Goal: Task Accomplishment & Management: Manage account settings

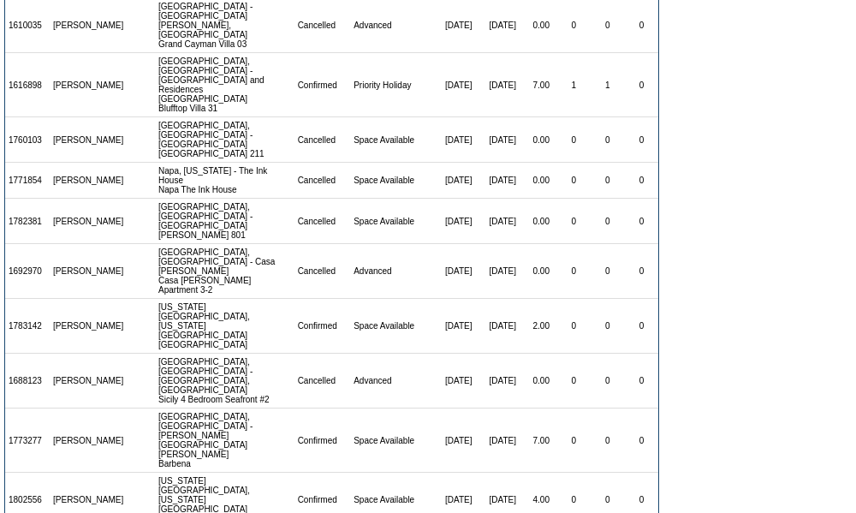
scroll to position [369, 0]
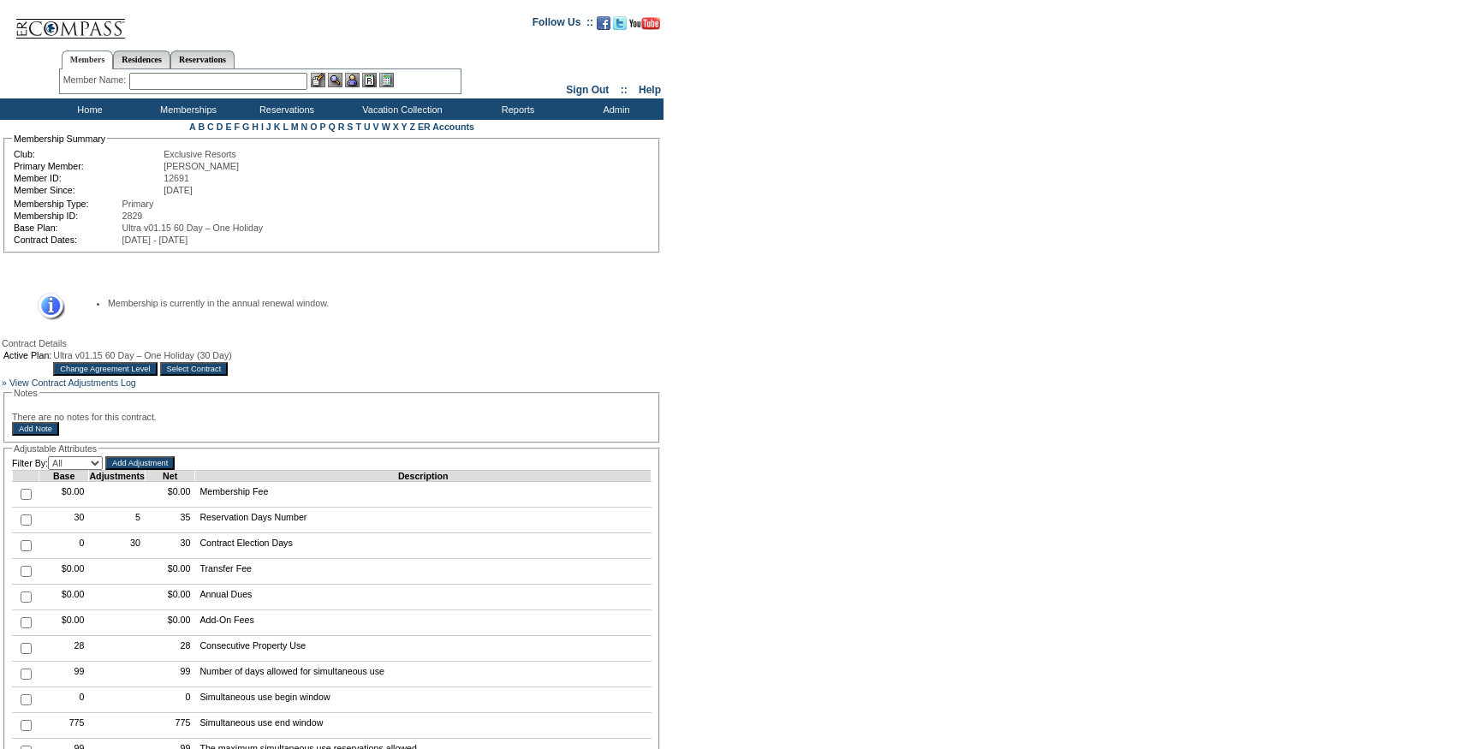
scroll to position [33, 0]
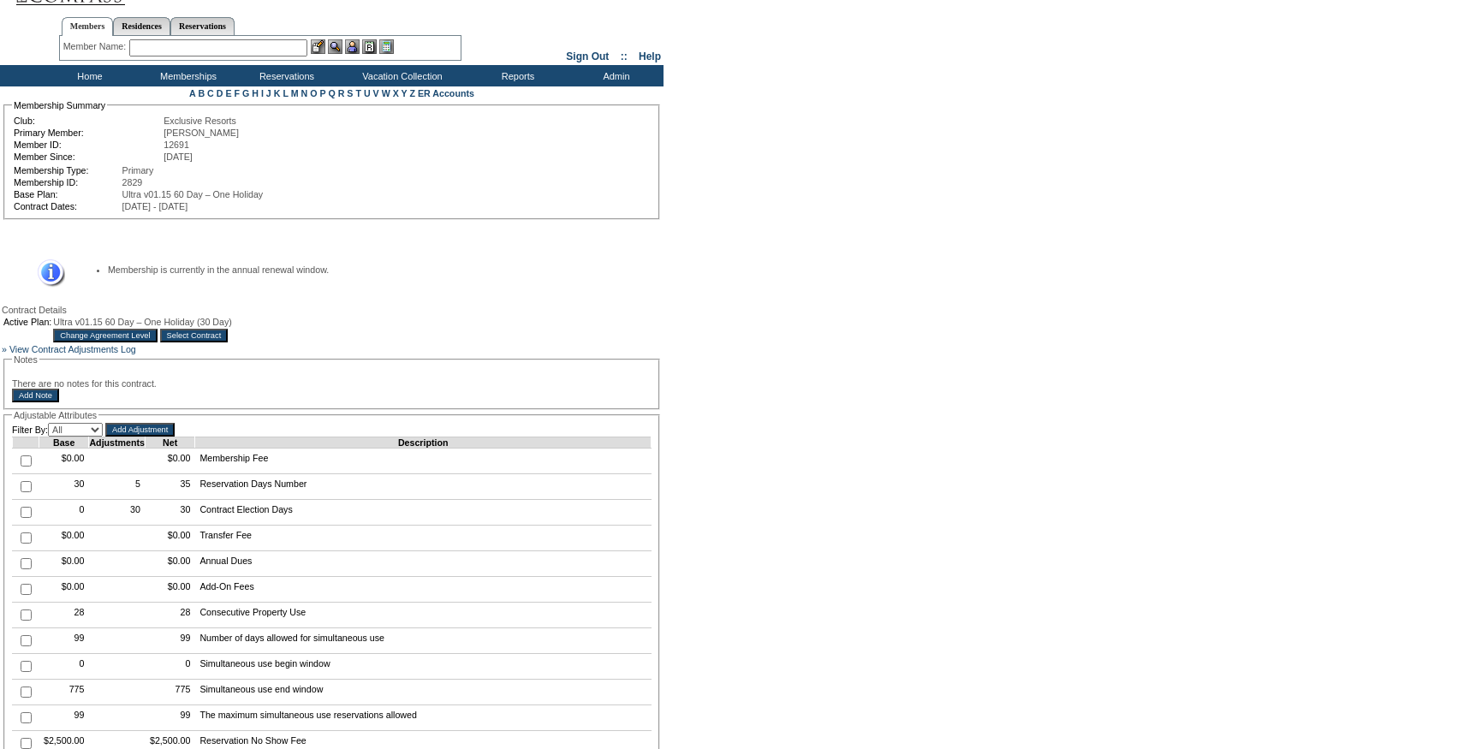
click at [26, 492] on input "checkbox" at bounding box center [26, 486] width 11 height 11
checkbox input "true"
click at [175, 437] on input "Add Adjustment" at bounding box center [139, 430] width 69 height 14
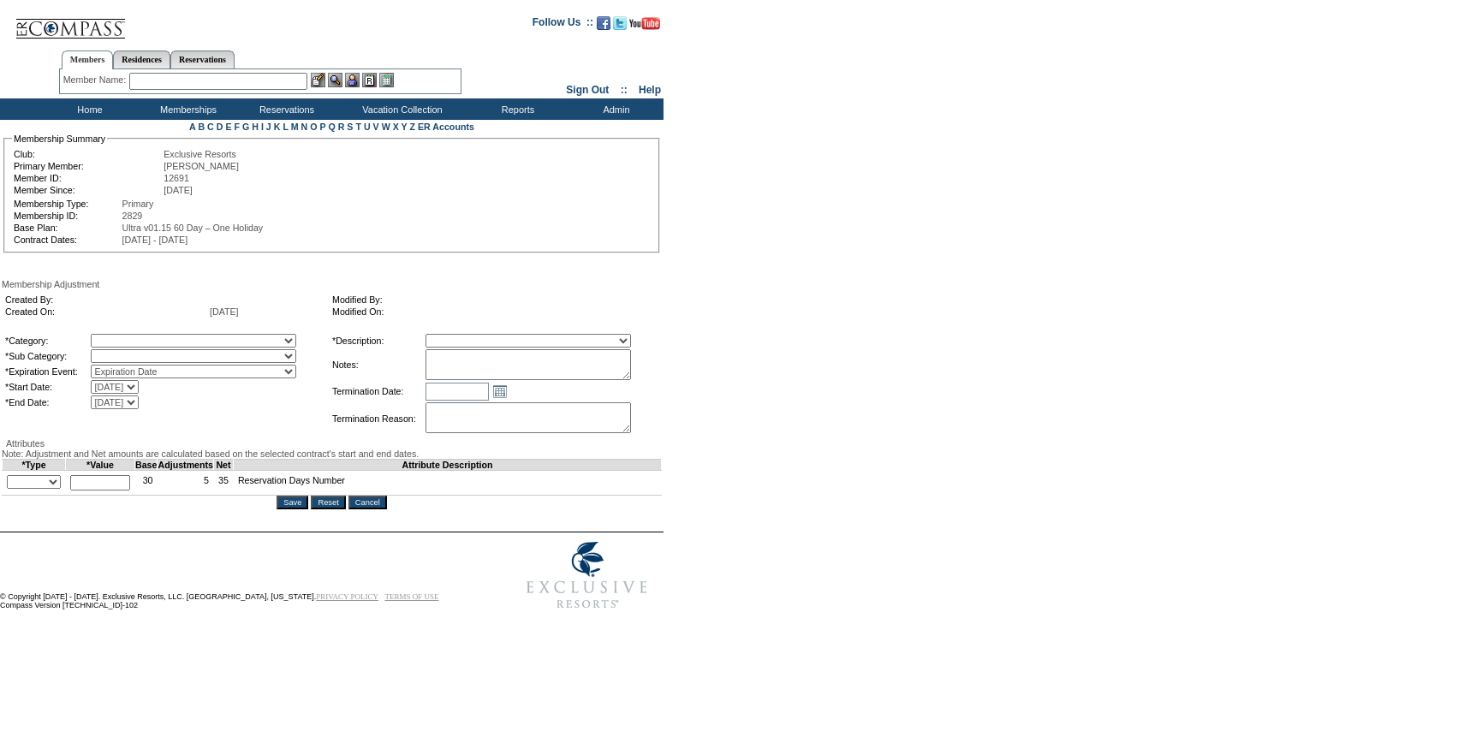
click at [551, 365] on textarea at bounding box center [527, 364] width 205 height 31
click at [567, 363] on textarea "Per Pete's case 10/2/25, removing 14 days to be used" at bounding box center [527, 364] width 205 height 31
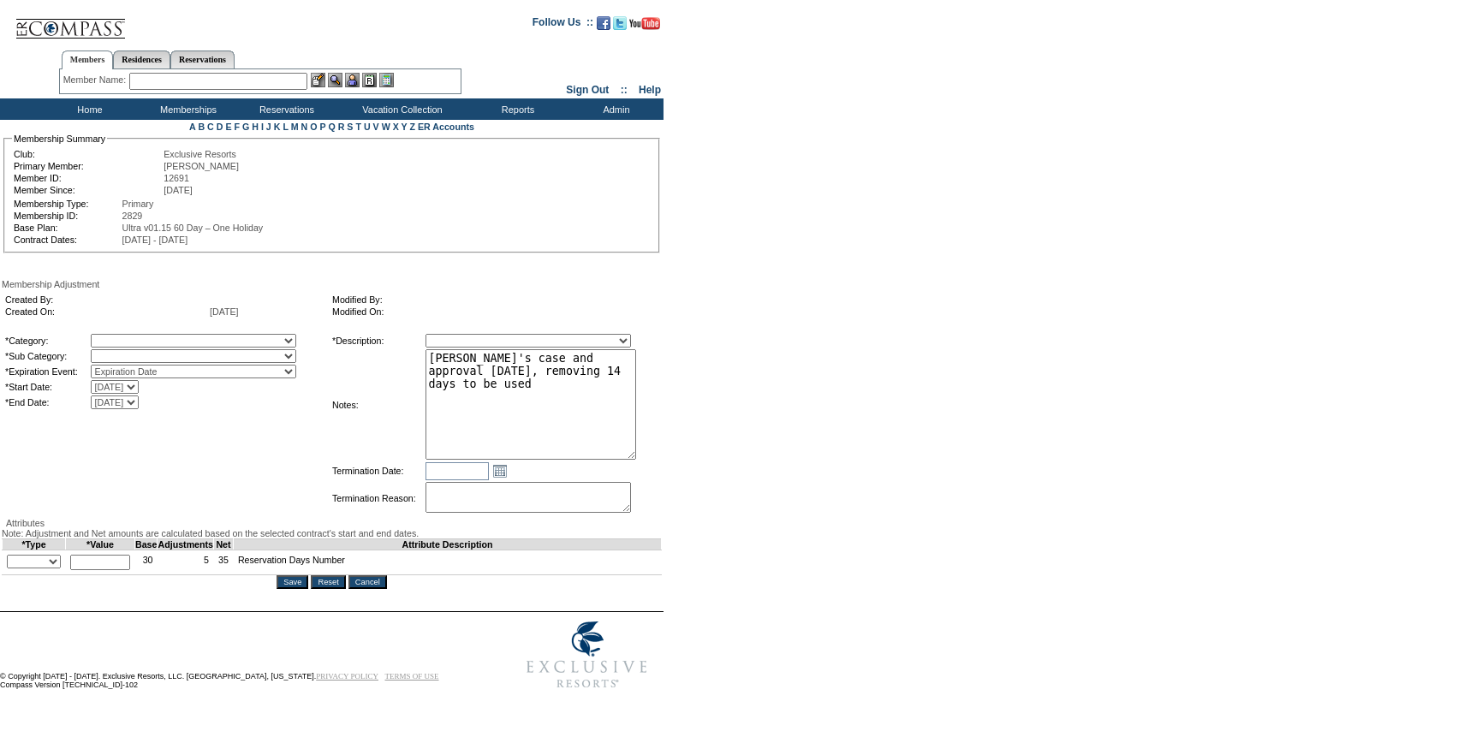
drag, startPoint x: 656, startPoint y: 378, endPoint x: 661, endPoint y: 460, distance: 81.4
click at [636, 460] on textarea "Per Pete's case and approval 10/2/25, removing 14 days to be used" at bounding box center [530, 404] width 211 height 110
click at [613, 414] on textarea "Per Pete's case and approval 10/2/25, removing 14 days to be used" at bounding box center [530, 406] width 210 height 114
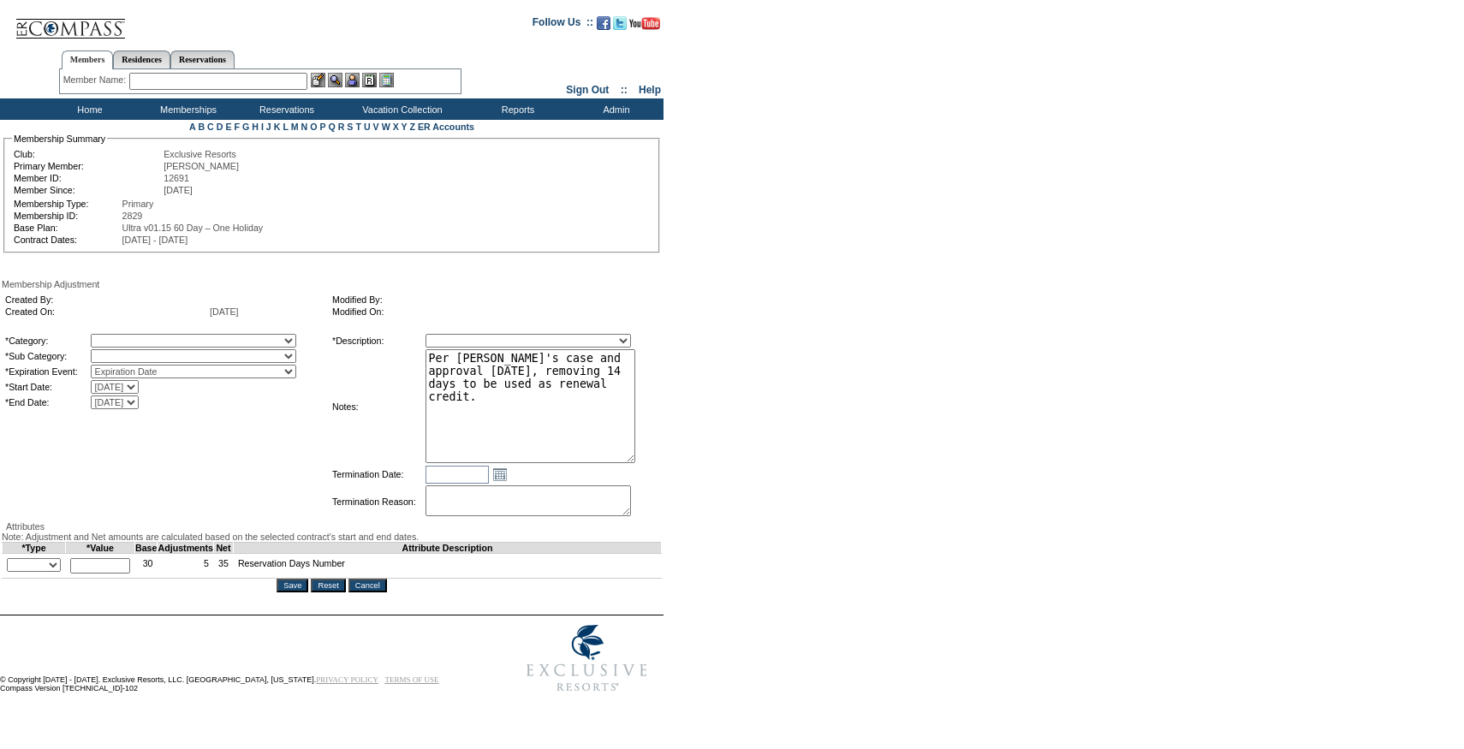
type textarea "Per Pete's case and approval 10/2/25, removing 14 days to be used as renewal cr…"
click at [272, 343] on select "A La Carte Days Contract Election Days Converted Days Coronavirus Other Referra…" at bounding box center [193, 341] width 205 height 14
select select "781"
click at [126, 336] on select "A La Carte Days Contract Election Days Converted Days Coronavirus Other Referra…" at bounding box center [193, 341] width 205 height 14
click at [180, 347] on select "A La Carte Days Contract Election Days Converted Days Coronavirus Other Referra…" at bounding box center [193, 341] width 205 height 14
